Goal: Obtain resource: Download file/media

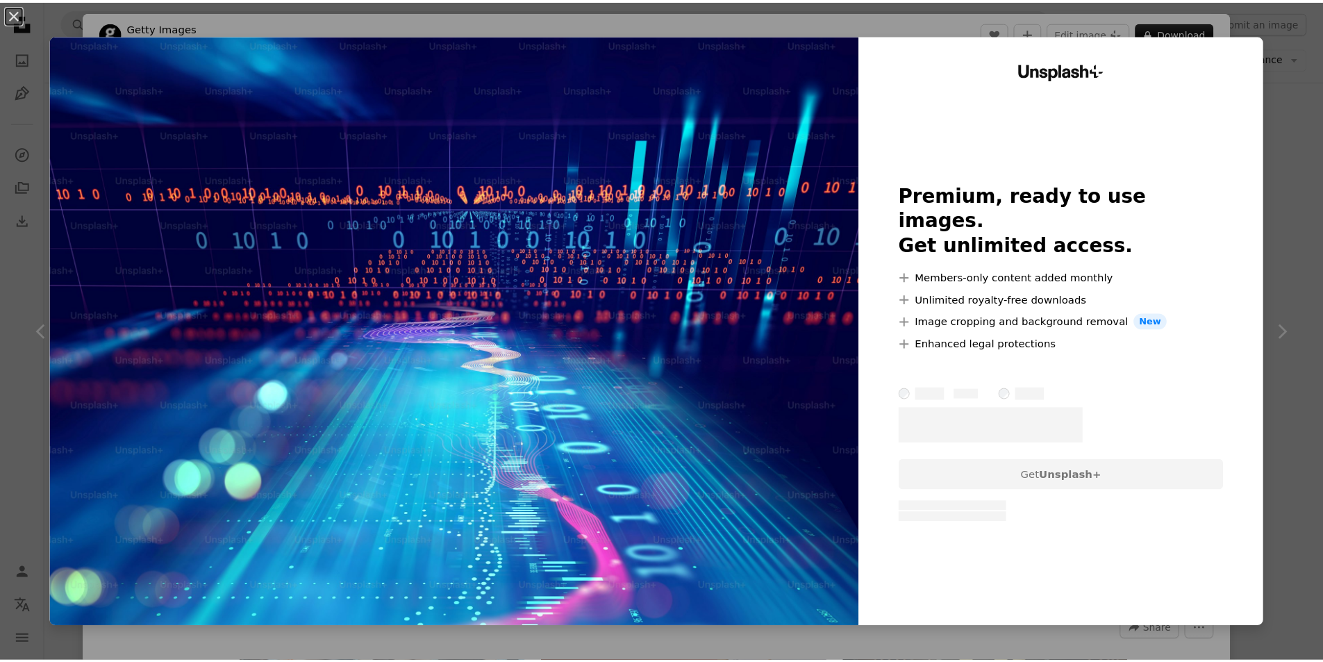
scroll to position [903, 0]
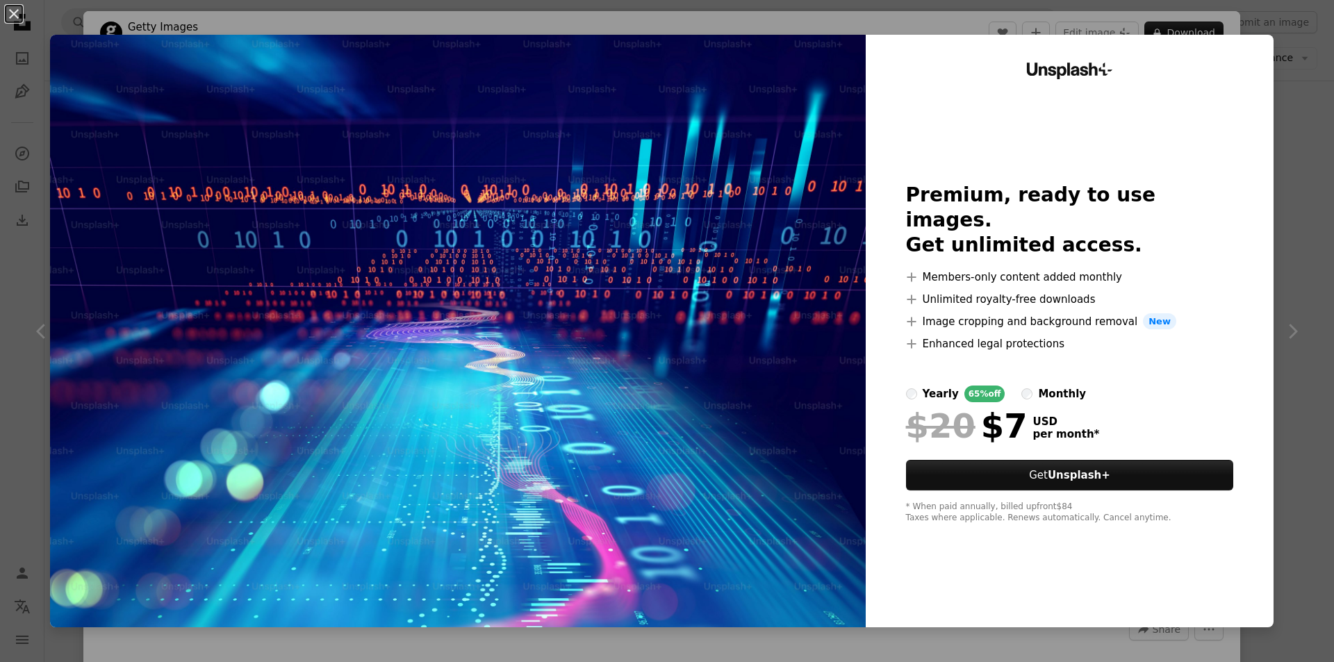
click at [1302, 122] on div "An X shape Unsplash+ Premium, ready to use images. Get unlimited access. A plus…" at bounding box center [667, 331] width 1334 height 662
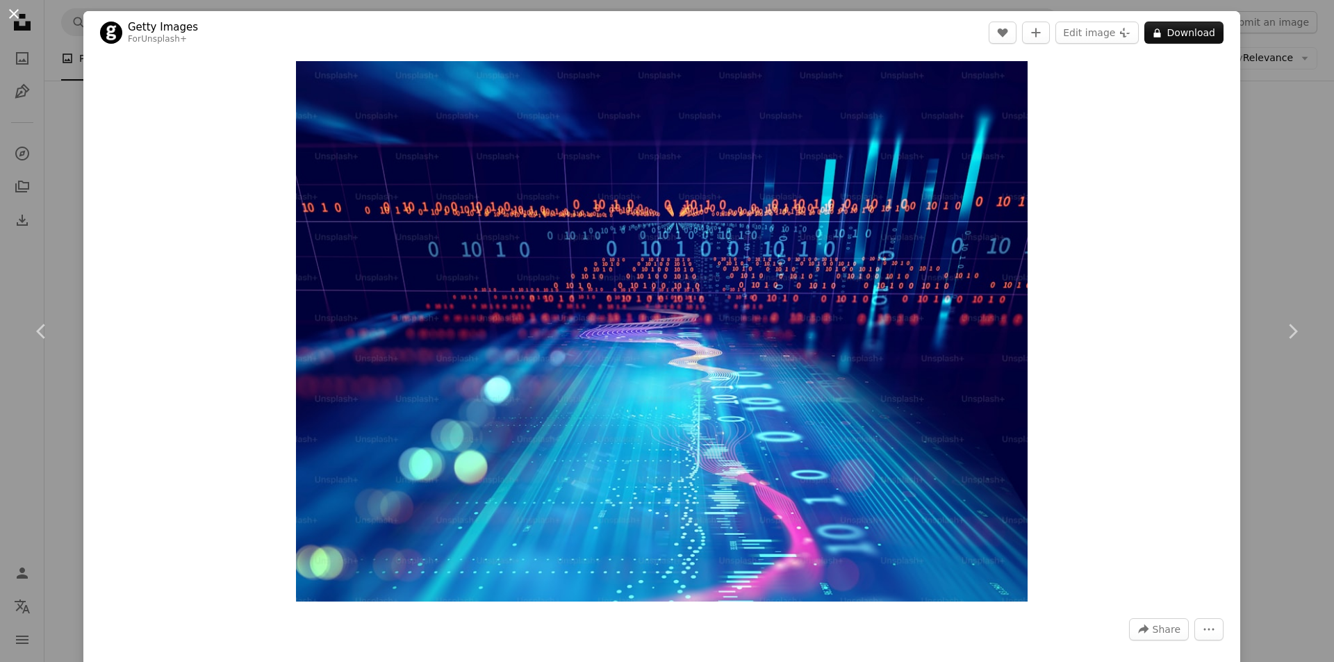
click at [21, 15] on button "An X shape" at bounding box center [14, 14] width 17 height 17
